Goal: Check status

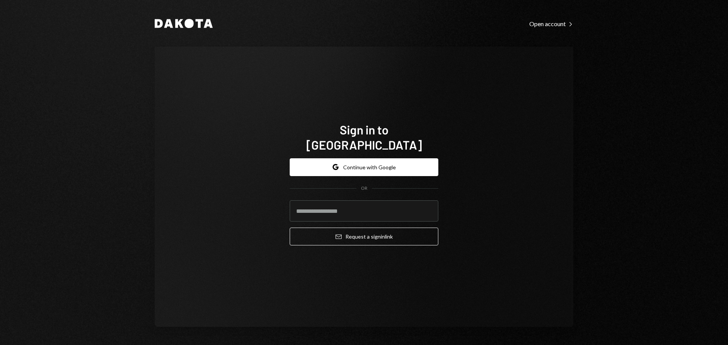
type input "**********"
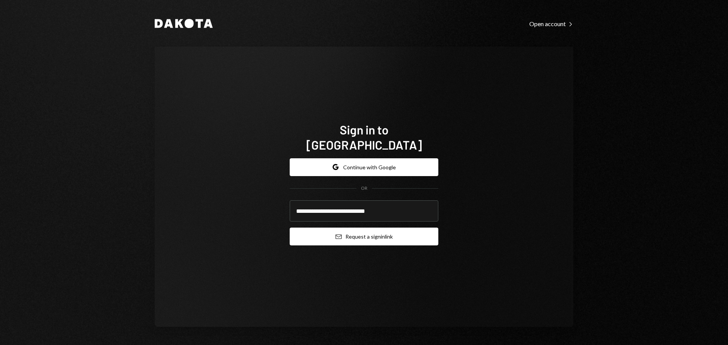
click at [340, 234] on button "Email Request a sign in link" at bounding box center [364, 237] width 149 height 18
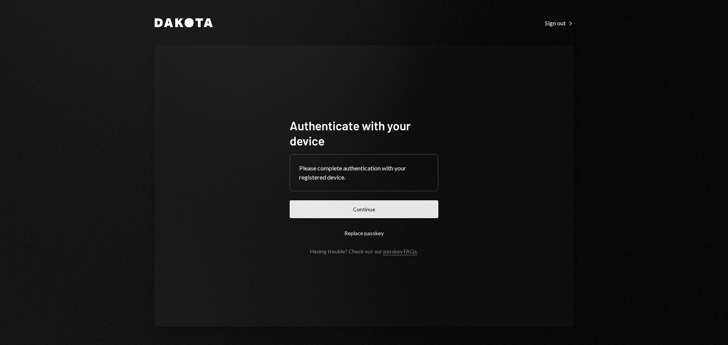
click at [333, 215] on button "Continue" at bounding box center [364, 209] width 149 height 18
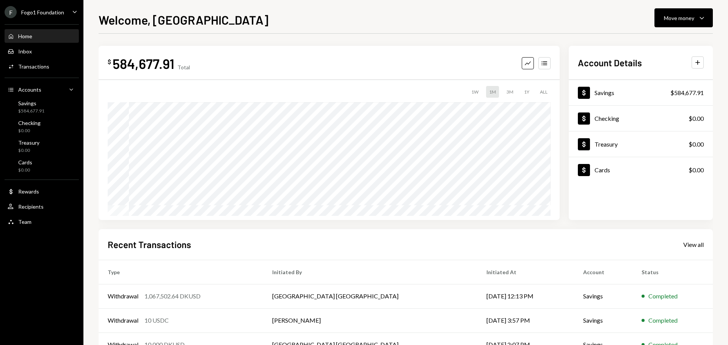
click at [42, 17] on div "F Fogo1 Foundation" at bounding box center [34, 12] width 59 height 12
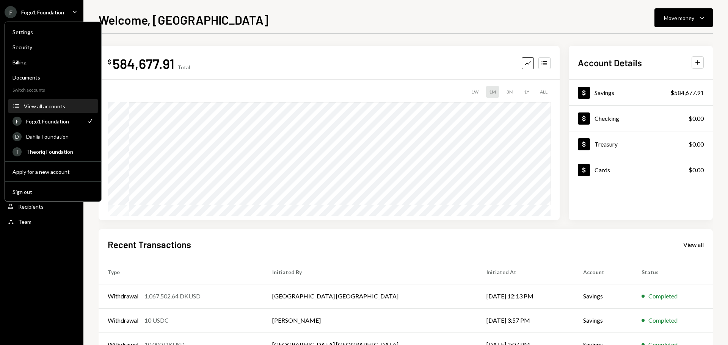
click at [52, 111] on button "Accounts View all accounts" at bounding box center [53, 107] width 90 height 14
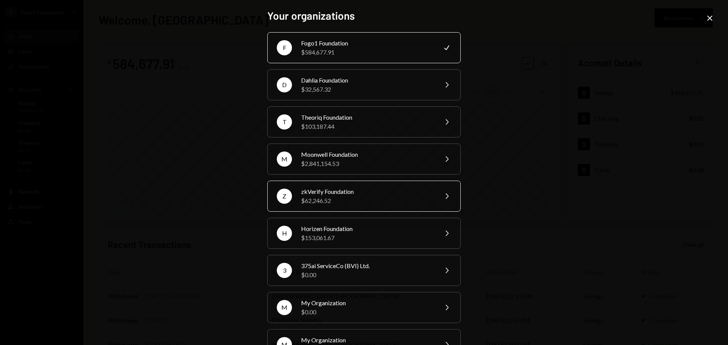
click at [345, 198] on div "$62,246.52" at bounding box center [367, 200] width 132 height 9
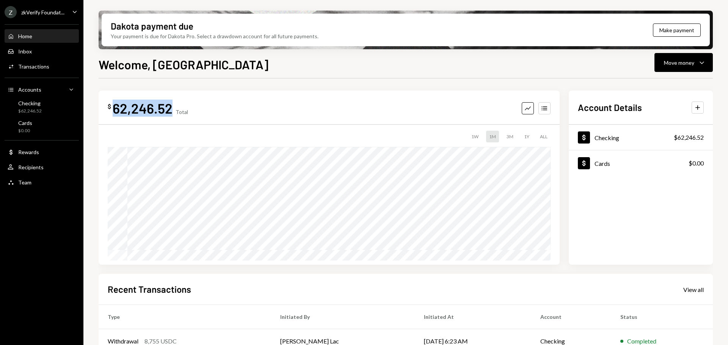
drag, startPoint x: 116, startPoint y: 111, endPoint x: 172, endPoint y: 110, distance: 56.9
click at [172, 110] on div "$ 62,246.52 Total" at bounding box center [148, 108] width 80 height 17
copy div "62,246.52"
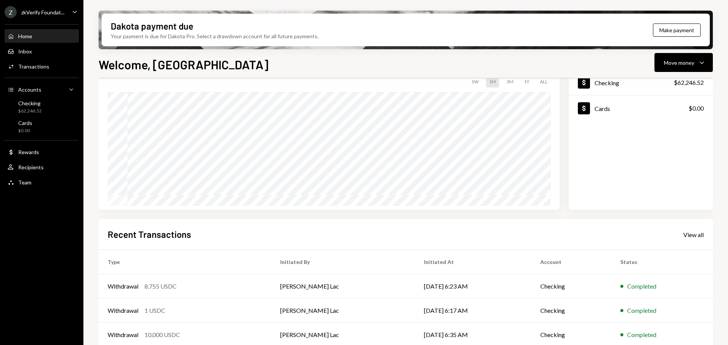
scroll to position [112, 0]
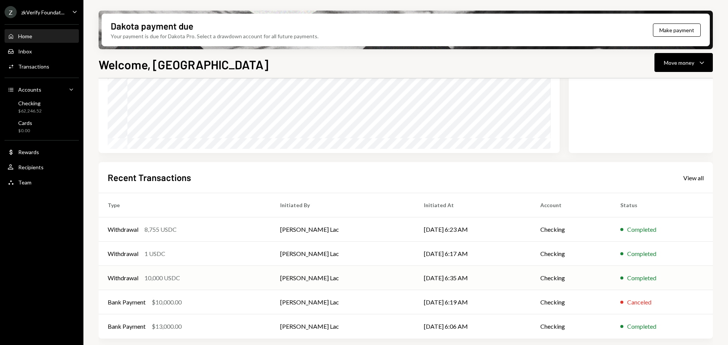
click at [210, 284] on td "Withdrawal 10,000 USDC" at bounding box center [185, 278] width 172 height 24
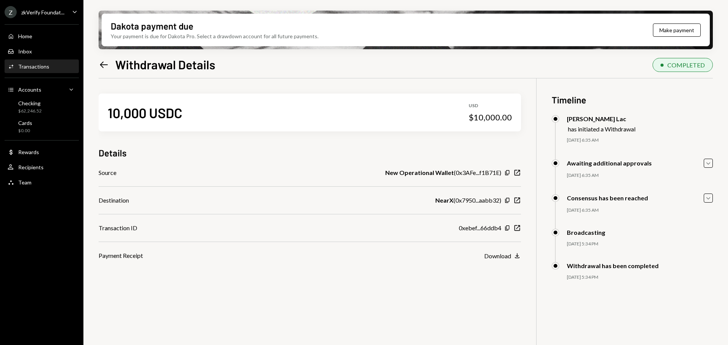
click at [99, 68] on icon "Left Arrow" at bounding box center [104, 64] width 11 height 11
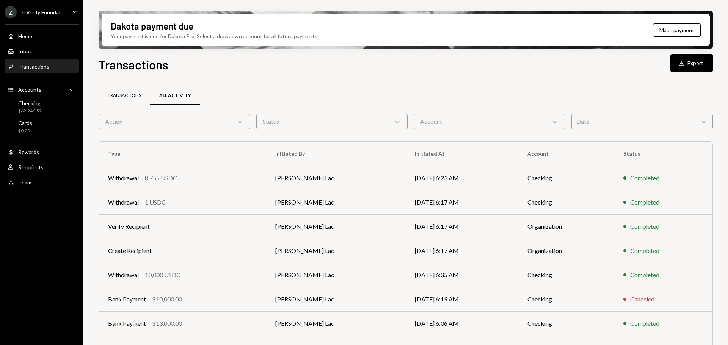
click at [135, 94] on div "Transactions" at bounding box center [124, 95] width 33 height 6
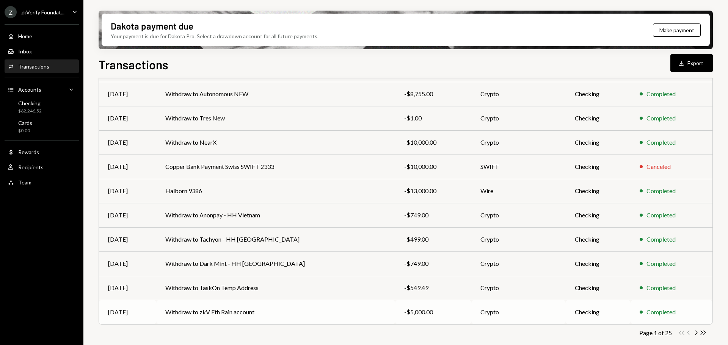
scroll to position [86, 0]
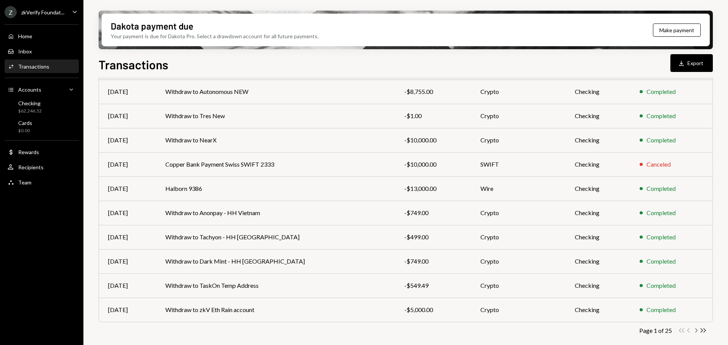
click at [692, 330] on icon "Chevron Right" at bounding box center [695, 330] width 7 height 7
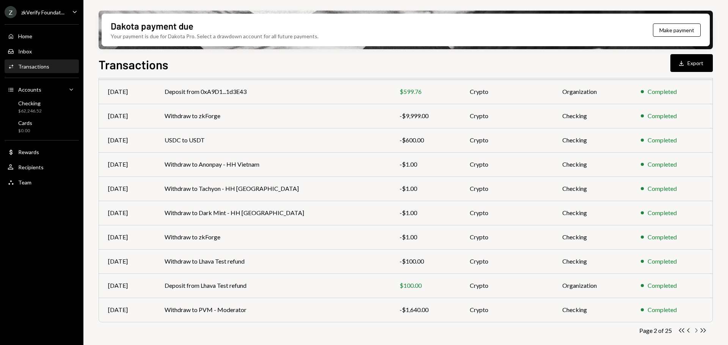
click at [695, 331] on icon "Chevron Right" at bounding box center [695, 330] width 7 height 7
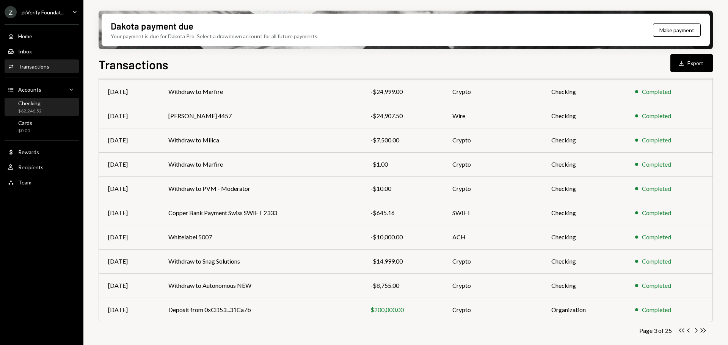
click at [50, 110] on div "Checking $62,246.52" at bounding box center [42, 107] width 68 height 14
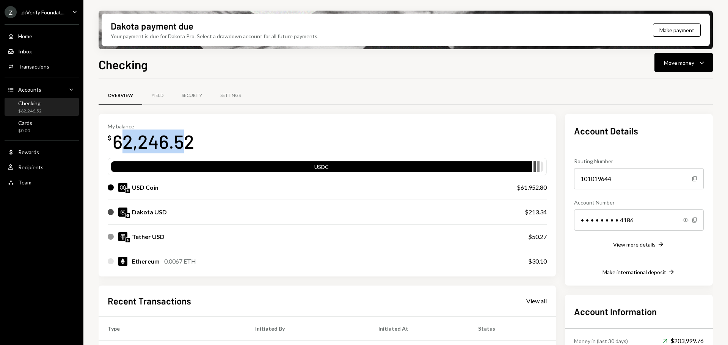
drag, startPoint x: 119, startPoint y: 143, endPoint x: 182, endPoint y: 143, distance: 63.7
click at [182, 143] on div "62,246.52" at bounding box center [153, 142] width 81 height 24
click at [154, 139] on div "62,246.52" at bounding box center [153, 142] width 81 height 24
